Goal: Task Accomplishment & Management: Manage account settings

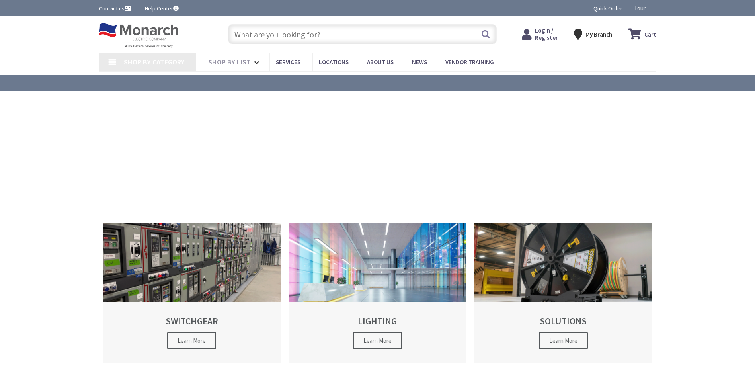
type input "W [GEOGRAPHIC_DATA], [GEOGRAPHIC_DATA]"
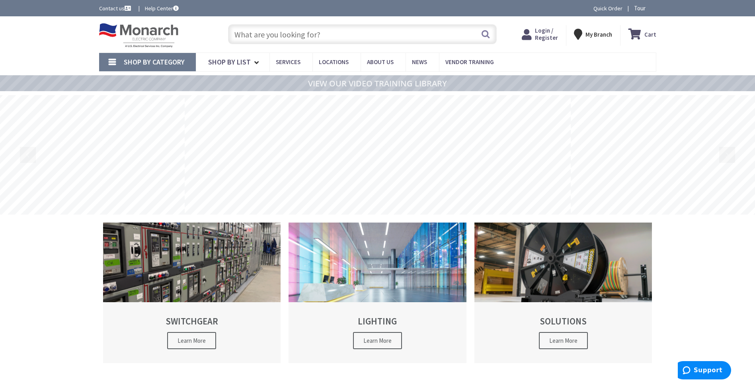
click at [599, 34] on strong "My Branch" at bounding box center [599, 35] width 27 height 8
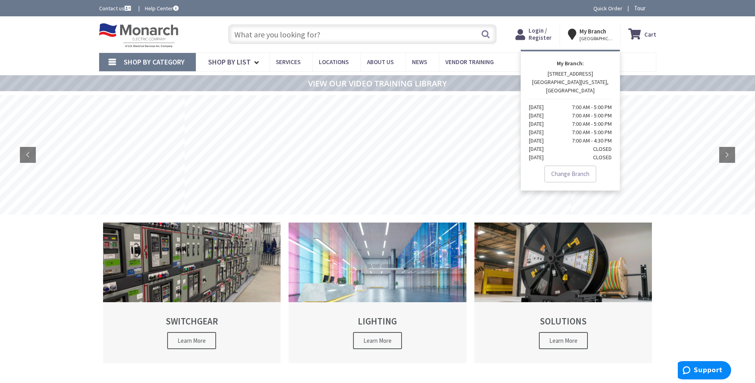
click at [592, 31] on strong "My Branch" at bounding box center [593, 31] width 27 height 8
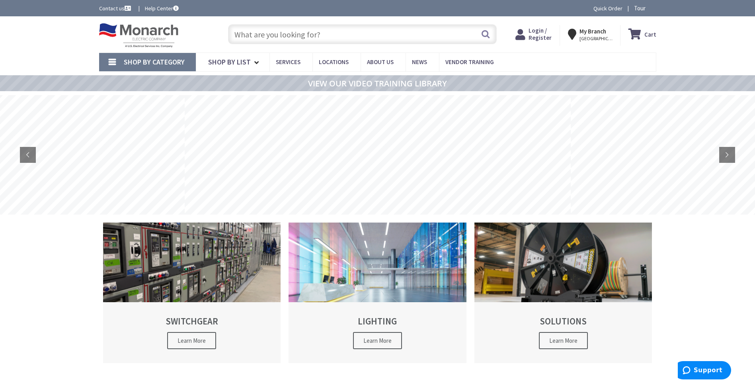
click at [592, 31] on strong "My Branch" at bounding box center [593, 31] width 27 height 8
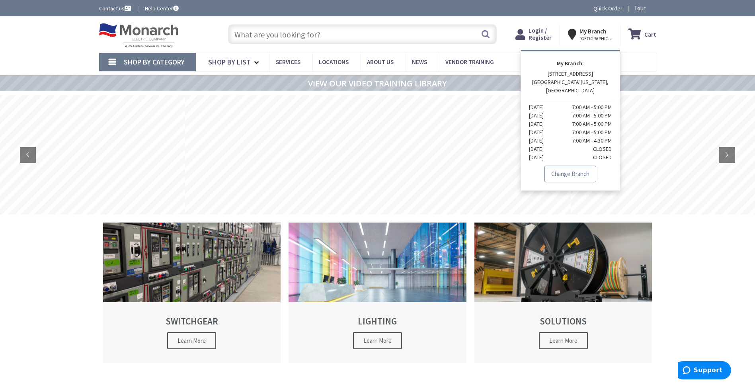
click at [572, 166] on link "Change Branch" at bounding box center [571, 174] width 52 height 17
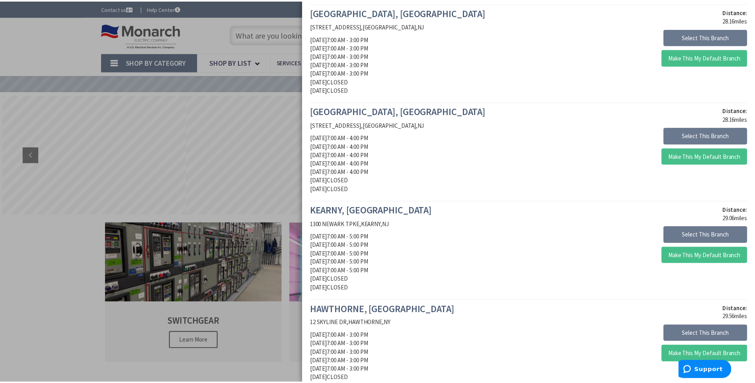
scroll to position [557, 0]
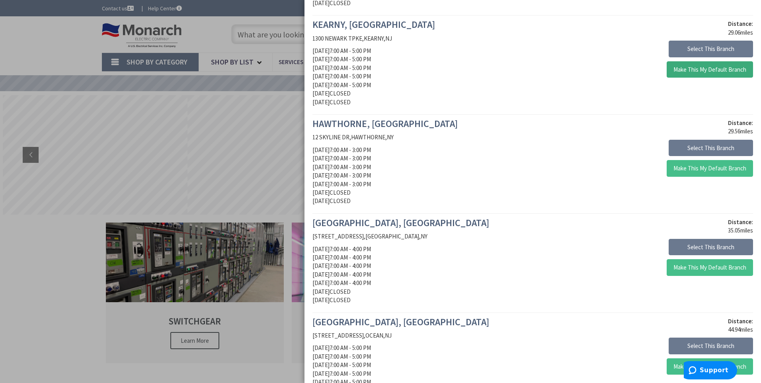
click at [703, 61] on button "Make This My Default Branch" at bounding box center [710, 69] width 86 height 17
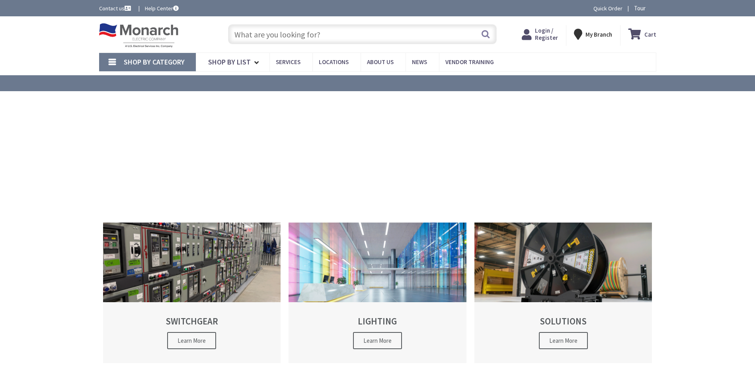
click at [302, 35] on input "text" at bounding box center [362, 34] width 269 height 20
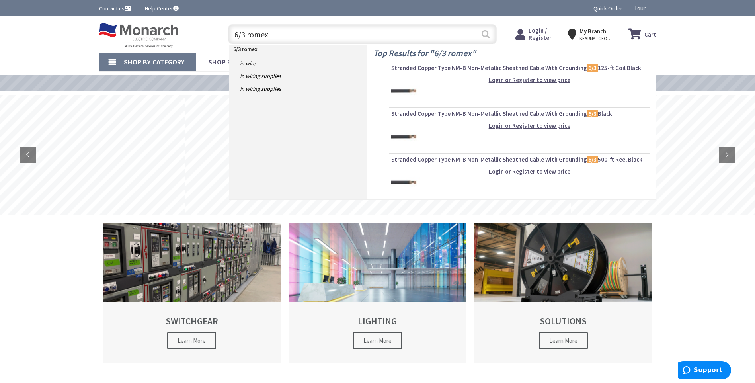
type input "6/3 romex"
click at [485, 31] on button "Search" at bounding box center [486, 34] width 10 height 18
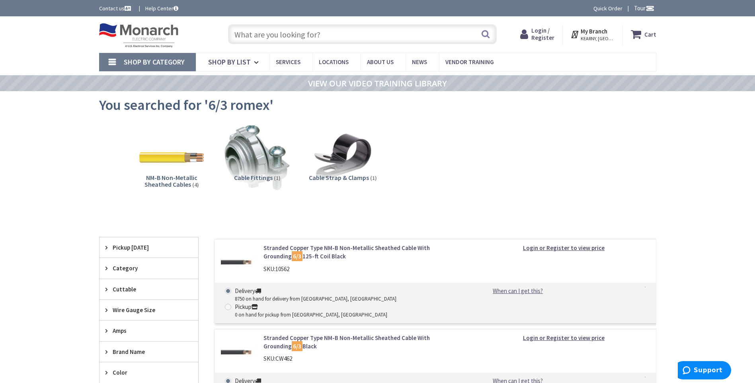
click at [556, 246] on strong "Login or Register to view price" at bounding box center [564, 248] width 82 height 8
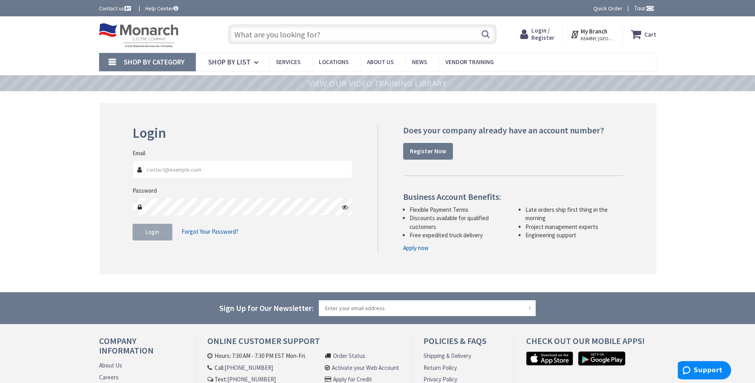
click at [186, 172] on input "Email" at bounding box center [243, 169] width 220 height 18
click at [186, 171] on input "Email" at bounding box center [243, 169] width 220 height 18
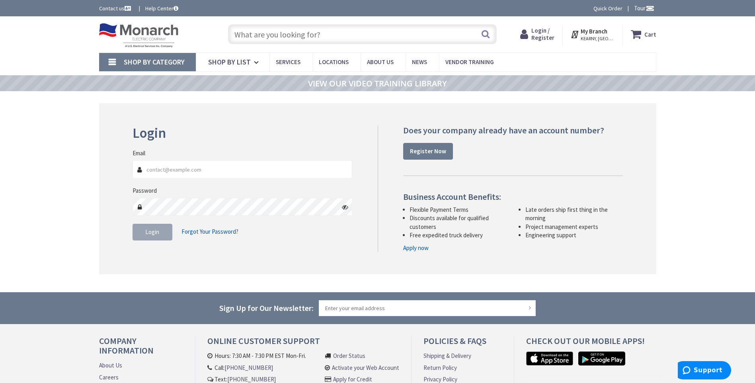
click at [186, 171] on input "Email" at bounding box center [243, 169] width 220 height 18
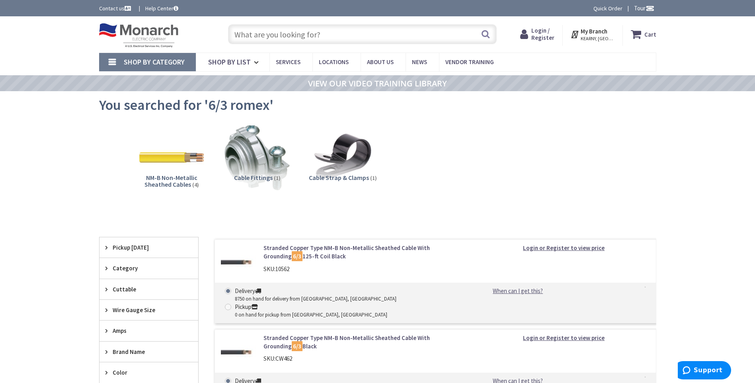
click at [285, 35] on input "text" at bounding box center [362, 34] width 269 height 20
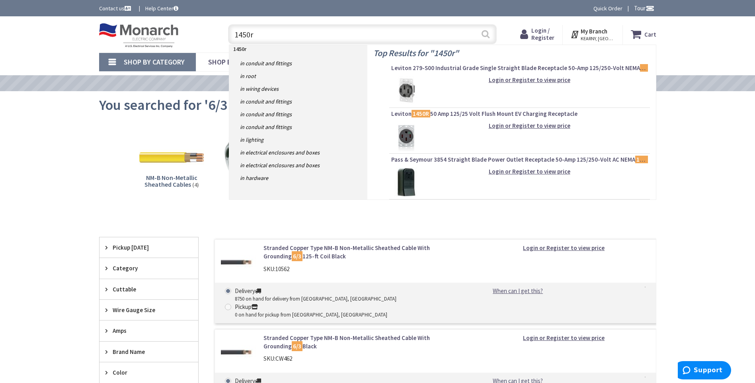
type input "1450r"
click at [485, 33] on button "Search" at bounding box center [486, 34] width 10 height 18
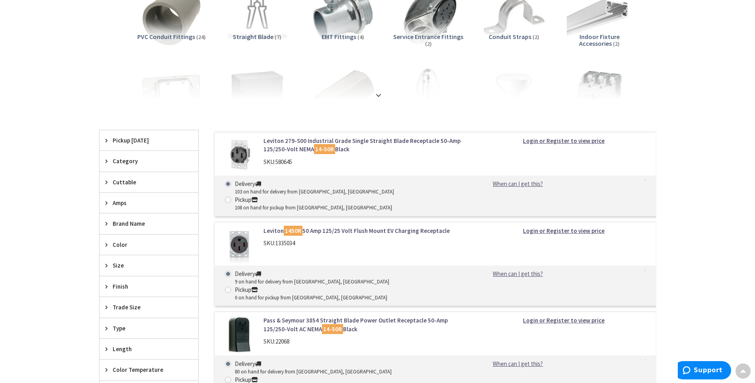
scroll to position [159, 0]
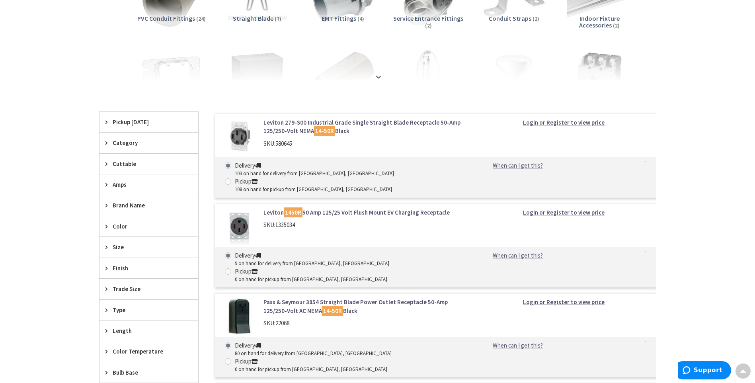
click at [549, 209] on strong "Login or Register to view price" at bounding box center [564, 213] width 82 height 8
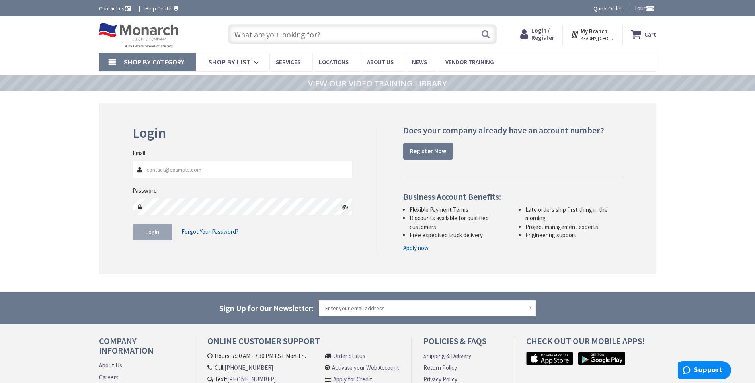
click at [201, 231] on span "Forgot Your Password?" at bounding box center [210, 232] width 57 height 8
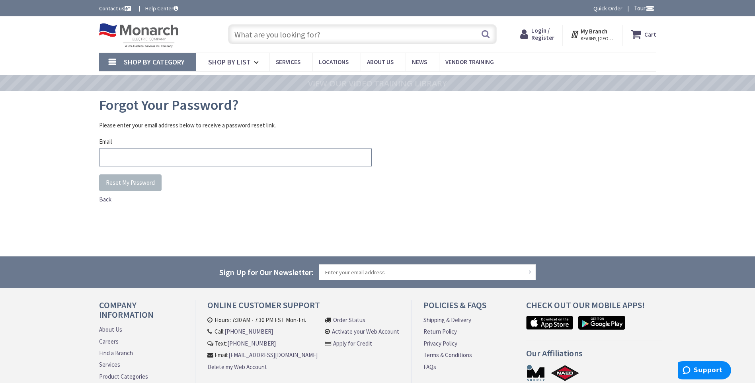
click at [153, 154] on input "Email" at bounding box center [235, 157] width 273 height 18
type input "raj@arkelectric.com"
click at [124, 174] on fieldset "Please enter your email address below to receive a password reset link. Email r…" at bounding box center [235, 147] width 273 height 53
click at [125, 183] on span "Reset My Password" at bounding box center [130, 183] width 49 height 8
